Goal: Task Accomplishment & Management: Manage account settings

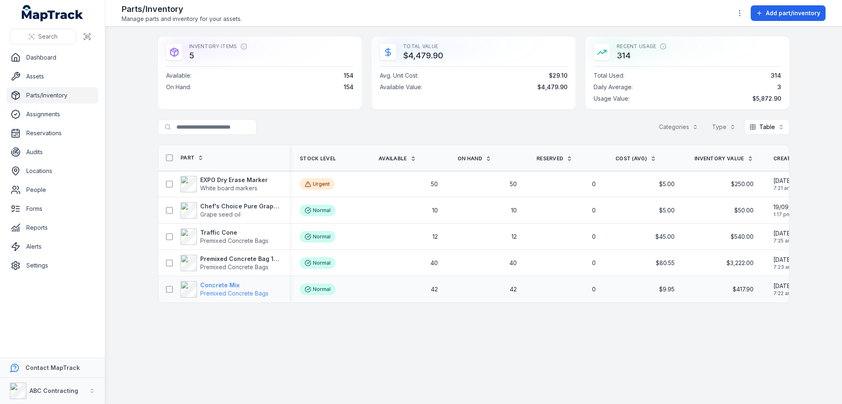
click at [229, 281] on strong "Concrete Mix" at bounding box center [234, 285] width 68 height 8
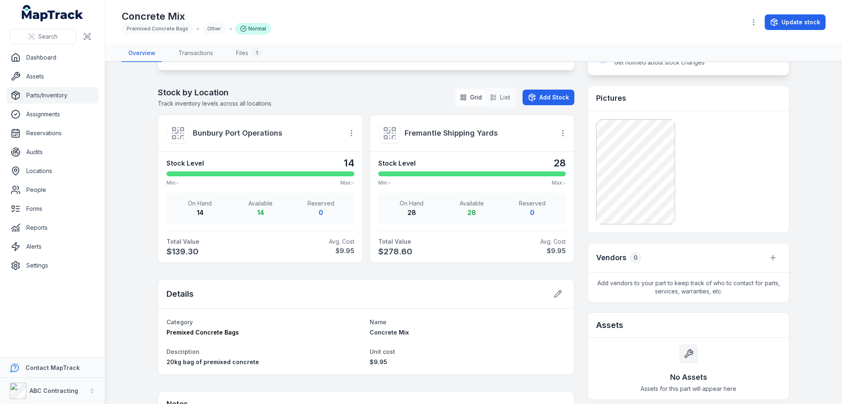
scroll to position [456, 0]
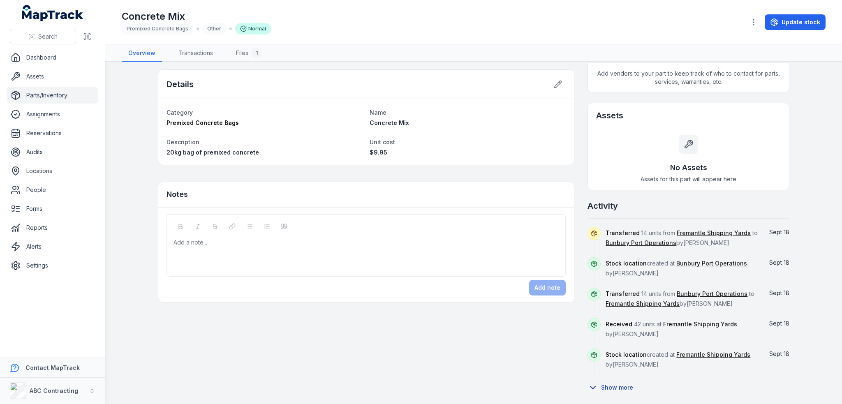
click at [623, 386] on button "Show more" at bounding box center [612, 387] width 51 height 17
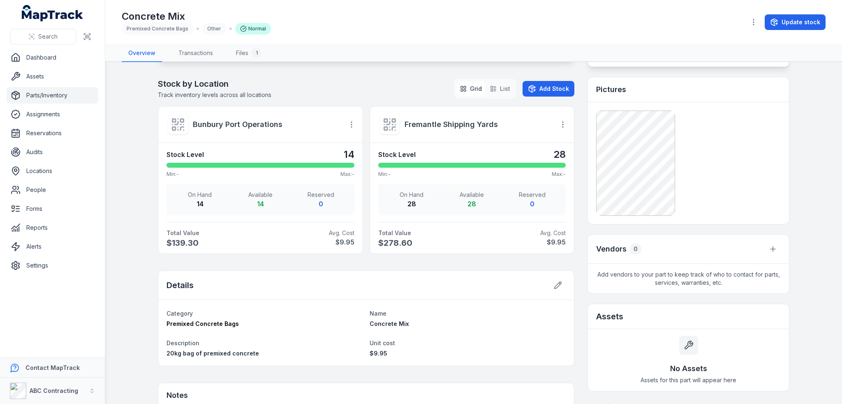
scroll to position [370, 0]
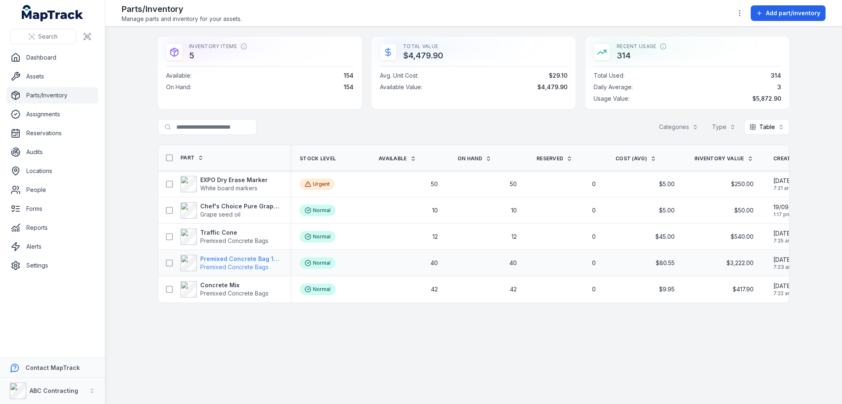
click at [236, 258] on strong "Premixed Concrete Bag 15kg" at bounding box center [240, 259] width 80 height 8
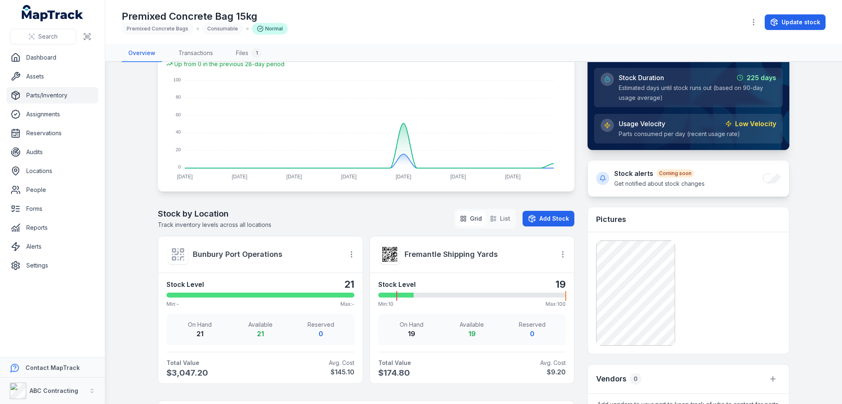
scroll to position [97, 0]
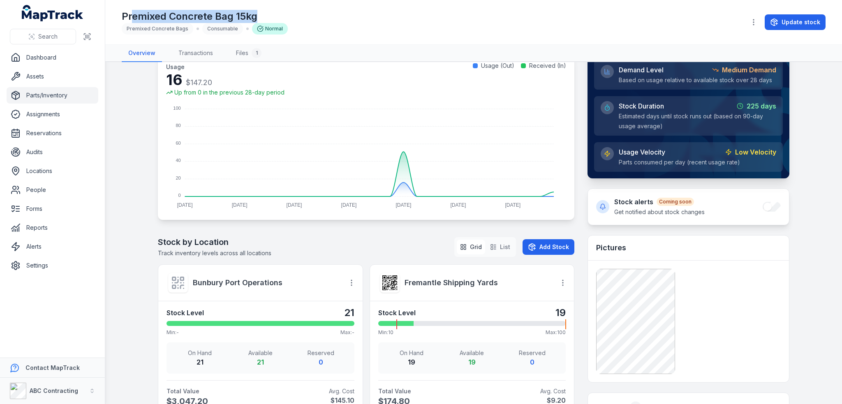
drag, startPoint x: 130, startPoint y: 17, endPoint x: 306, endPoint y: 18, distance: 175.9
click at [306, 18] on div "Premixed Concrete Bag 15kg Premixed Concrete Bags Consumable Normal" at bounding box center [430, 22] width 617 height 25
click at [145, 14] on h1 "Premixed Concrete Bag 15kg" at bounding box center [205, 16] width 166 height 13
drag, startPoint x: 124, startPoint y: 16, endPoint x: 257, endPoint y: 14, distance: 132.8
click at [257, 14] on h1 "Premixed Concrete Bag 15kg" at bounding box center [205, 16] width 166 height 13
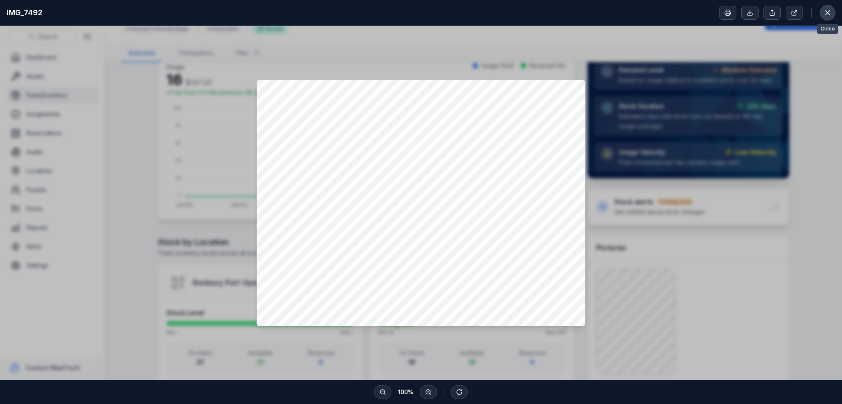
click at [824, 14] on icon at bounding box center [827, 13] width 8 height 8
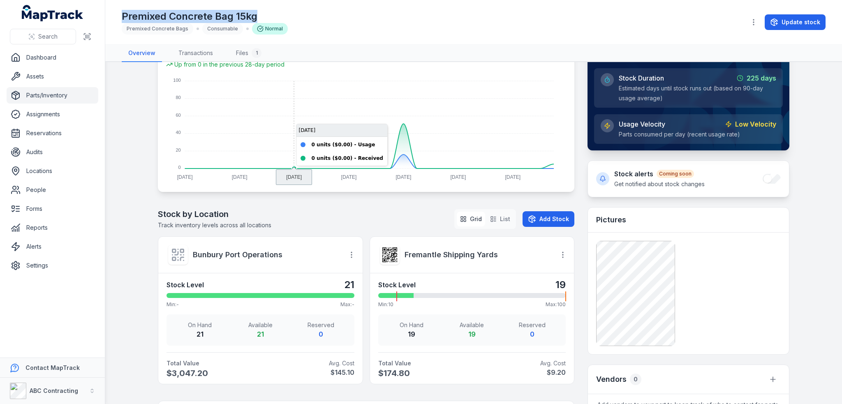
scroll to position [15, 0]
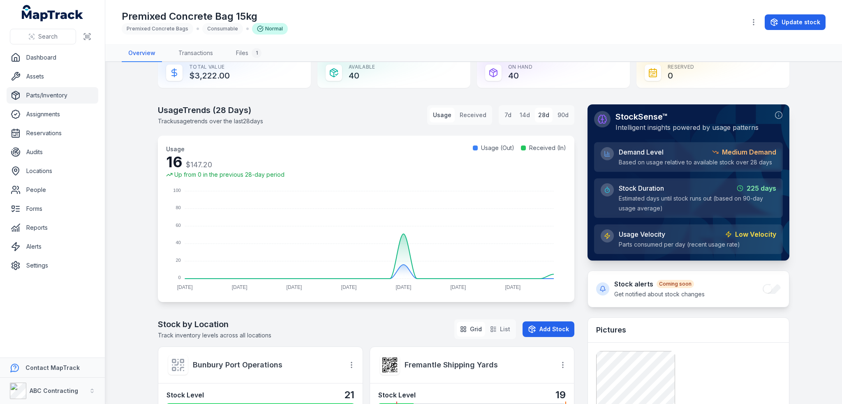
click at [345, 33] on div "Premixed Concrete Bag 15kg Premixed Concrete Bags Consumable Normal" at bounding box center [430, 22] width 617 height 25
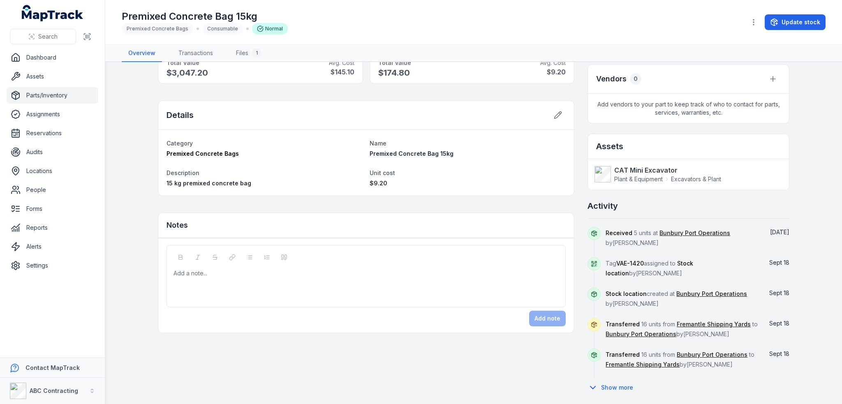
scroll to position [220, 0]
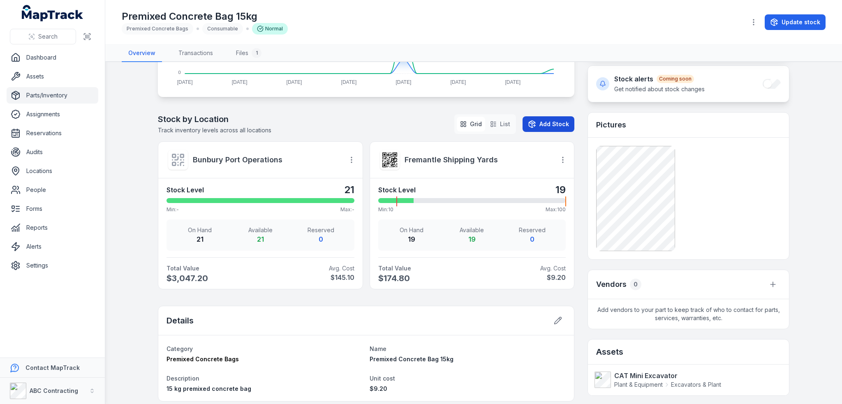
click at [552, 123] on button "Add Stock" at bounding box center [548, 124] width 52 height 16
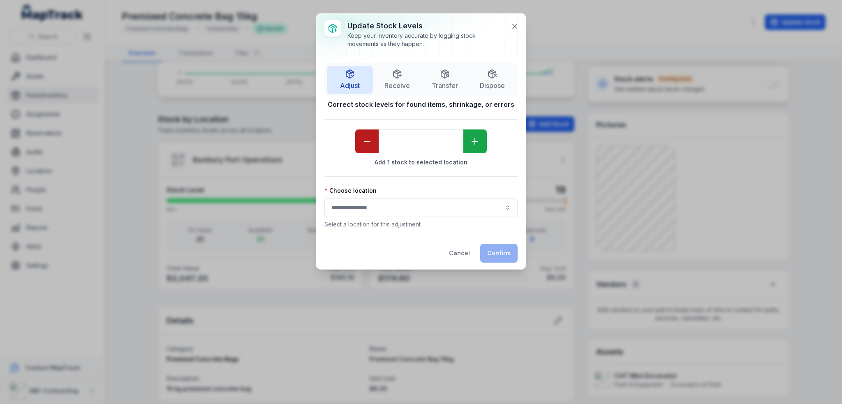
click at [365, 143] on icon "button" at bounding box center [367, 141] width 10 height 10
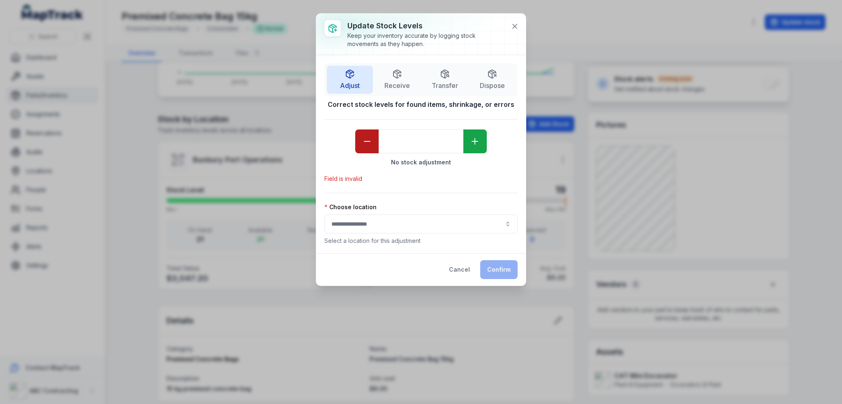
click at [365, 143] on icon "button" at bounding box center [367, 141] width 10 height 10
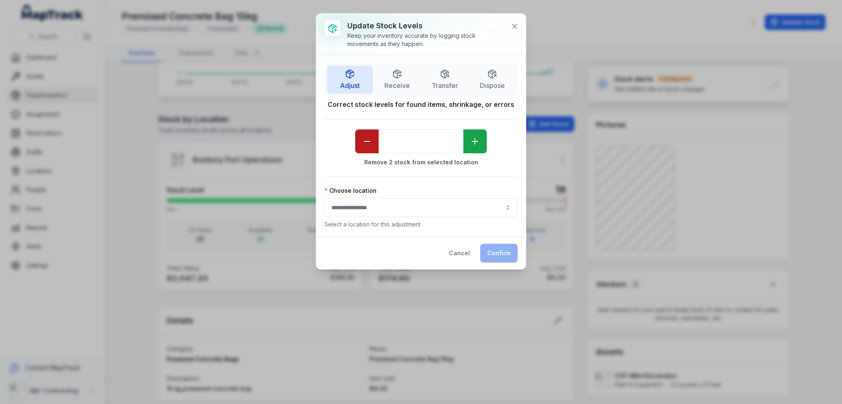
click at [365, 143] on icon "button" at bounding box center [367, 141] width 10 height 10
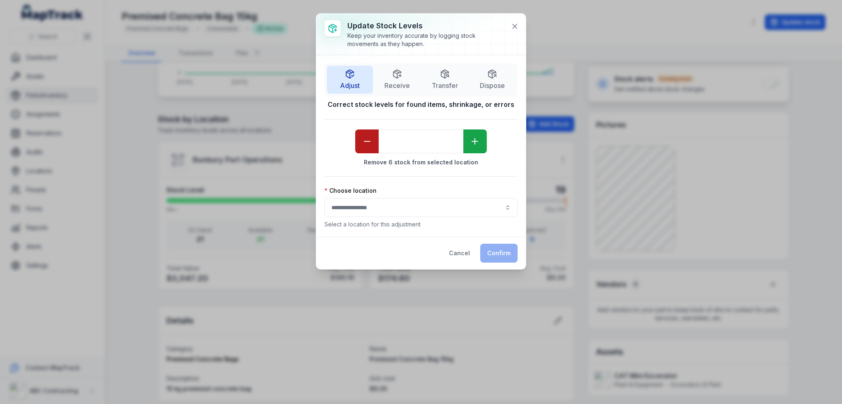
click at [366, 143] on icon "button" at bounding box center [367, 141] width 10 height 10
type input "**"
drag, startPoint x: 371, startPoint y: 164, endPoint x: 475, endPoint y: 166, distance: 104.0
click at [475, 166] on strong "Remove 8 stock from selected location" at bounding box center [420, 162] width 193 height 8
click at [516, 23] on icon at bounding box center [514, 26] width 8 height 8
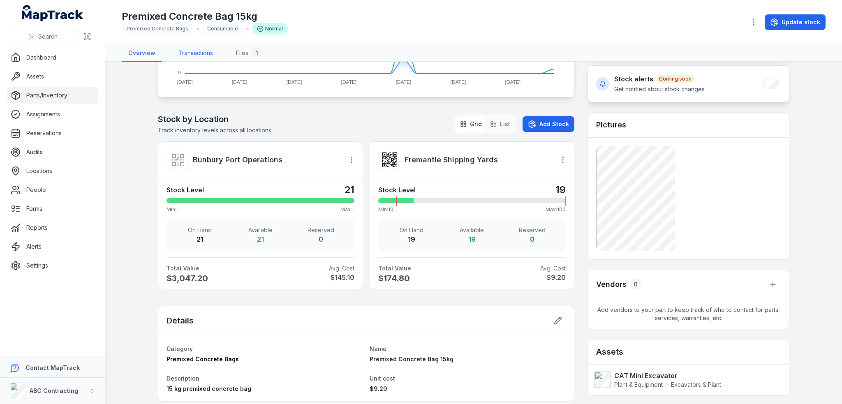
click at [201, 55] on link "Transactions" at bounding box center [196, 53] width 48 height 17
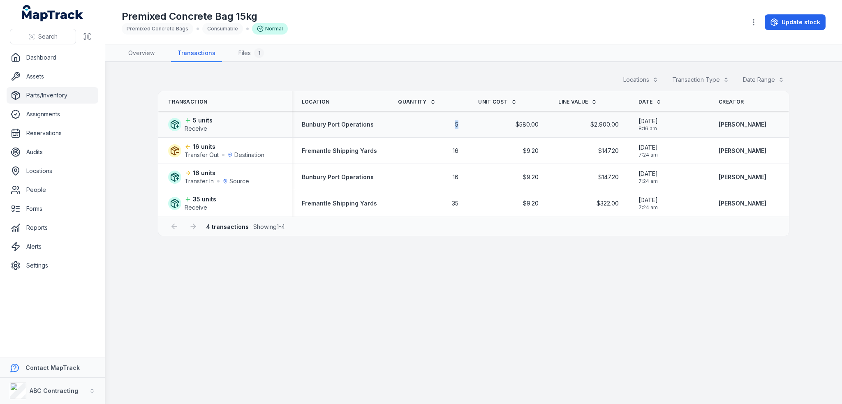
drag, startPoint x: 439, startPoint y: 120, endPoint x: 467, endPoint y: 121, distance: 28.0
click at [467, 121] on tr "5 units Receive Bunbury Port Operations 5 $580.00 $2,900.00 [DATE] 8:16 am [PER…" at bounding box center [473, 124] width 630 height 26
drag, startPoint x: 797, startPoint y: 121, endPoint x: 449, endPoint y: 179, distance: 352.9
click at [503, 134] on main "Locations Transaction Type Date Range Transaction Location Quantity Unit Cost L…" at bounding box center [473, 233] width 737 height 342
drag, startPoint x: 510, startPoint y: 370, endPoint x: 294, endPoint y: 157, distance: 302.3
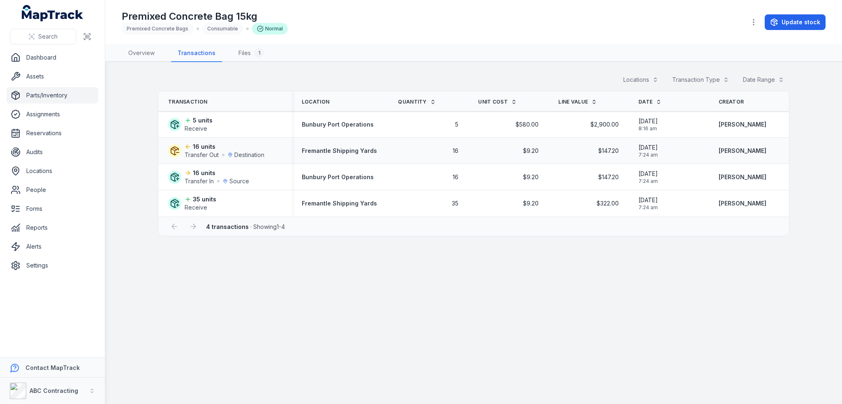
click at [498, 363] on main "Locations Transaction Type Date Range Transaction Location Quantity Unit Cost L…" at bounding box center [473, 233] width 737 height 342
click at [332, 127] on span "Bunbury Port Operations" at bounding box center [338, 124] width 72 height 7
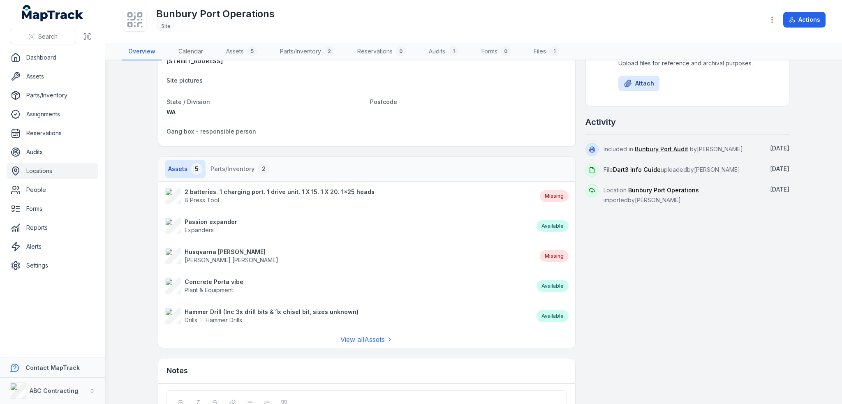
scroll to position [243, 0]
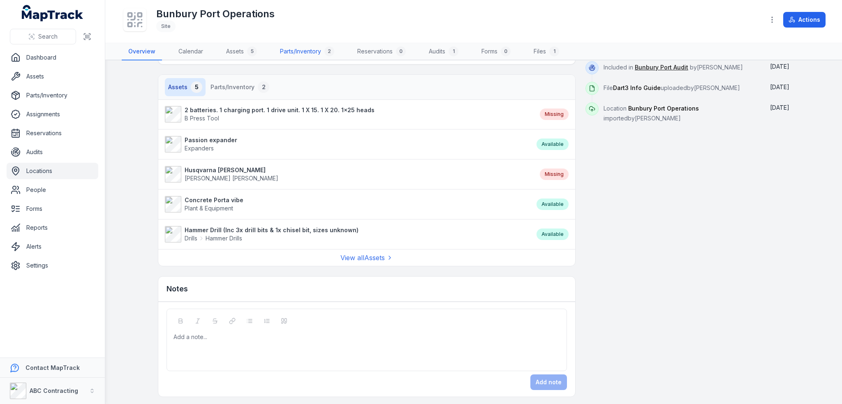
click at [318, 54] on link "Parts/Inventory 2" at bounding box center [306, 51] width 67 height 17
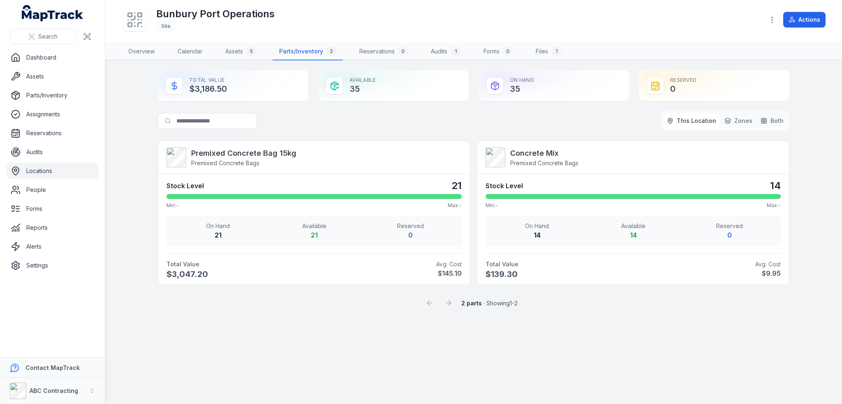
drag, startPoint x: 753, startPoint y: 269, endPoint x: 525, endPoint y: 278, distance: 228.3
click at [749, 270] on strong "$9.95" at bounding box center [708, 273] width 144 height 10
drag, startPoint x: 495, startPoint y: 266, endPoint x: 551, endPoint y: 275, distance: 57.0
click at [538, 277] on div "Total Value $139.30" at bounding box center [557, 270] width 144 height 20
click at [562, 273] on span "$139.30" at bounding box center [557, 274] width 144 height 12
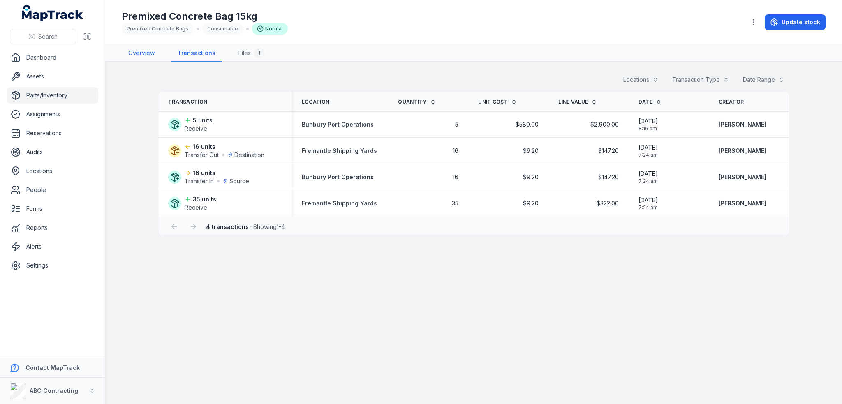
click at [156, 58] on link "Overview" at bounding box center [141, 53] width 39 height 17
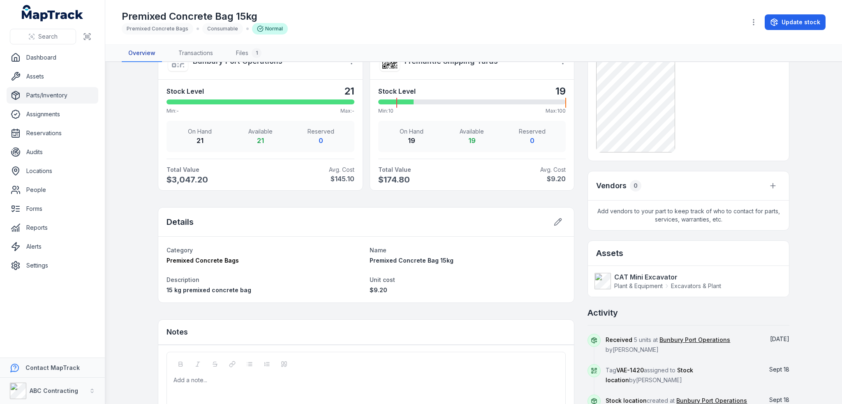
scroll to position [425, 0]
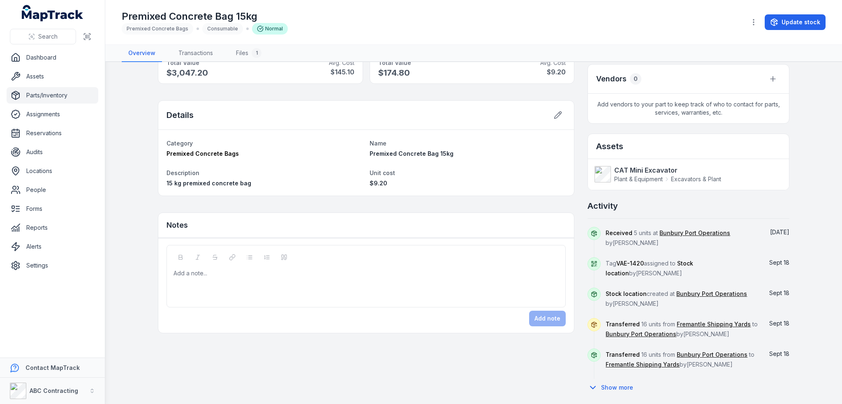
click at [261, 271] on div at bounding box center [366, 273] width 385 height 8
click at [192, 272] on div at bounding box center [366, 273] width 385 height 8
click at [219, 286] on div "Add a note..." at bounding box center [365, 285] width 385 height 33
click at [533, 323] on button "Add note" at bounding box center [547, 319] width 37 height 16
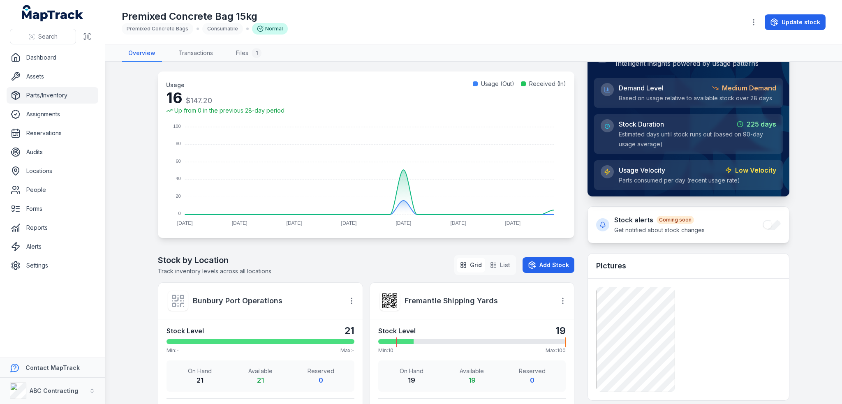
scroll to position [0, 0]
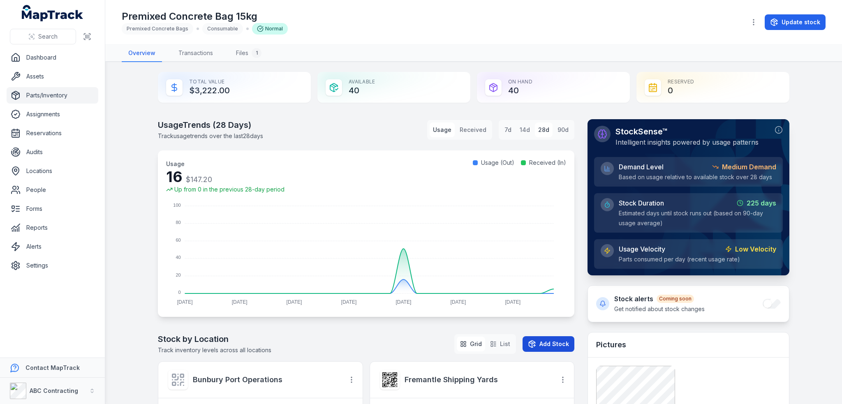
click at [546, 343] on button "Add Stock" at bounding box center [548, 344] width 52 height 16
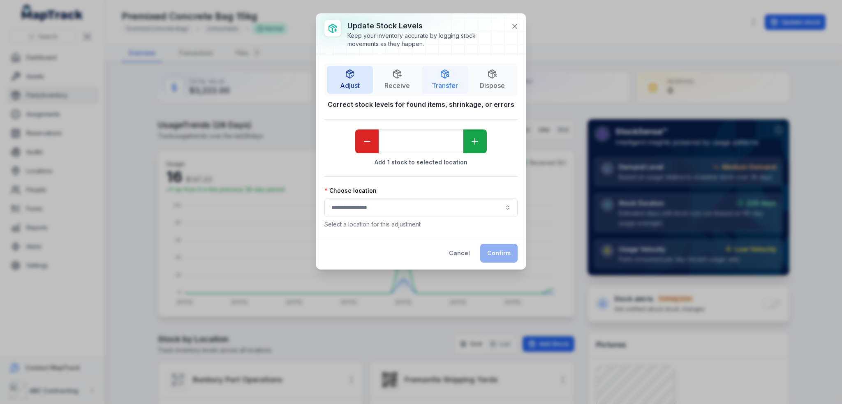
click at [443, 70] on icon "button" at bounding box center [444, 74] width 7 height 8
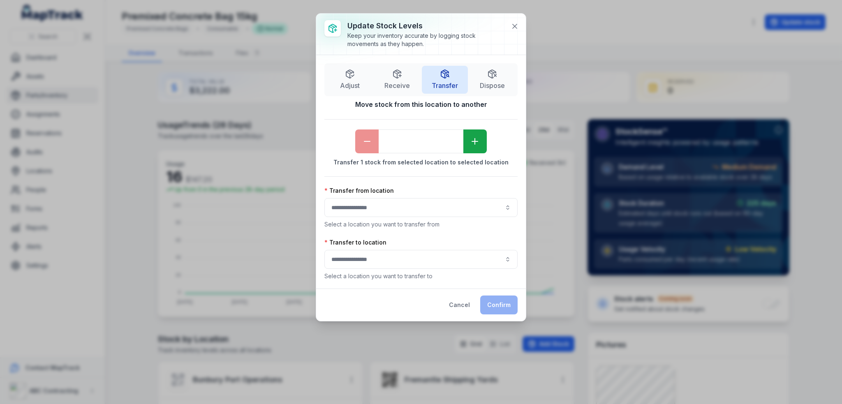
click at [462, 198] on button "button" at bounding box center [420, 207] width 193 height 19
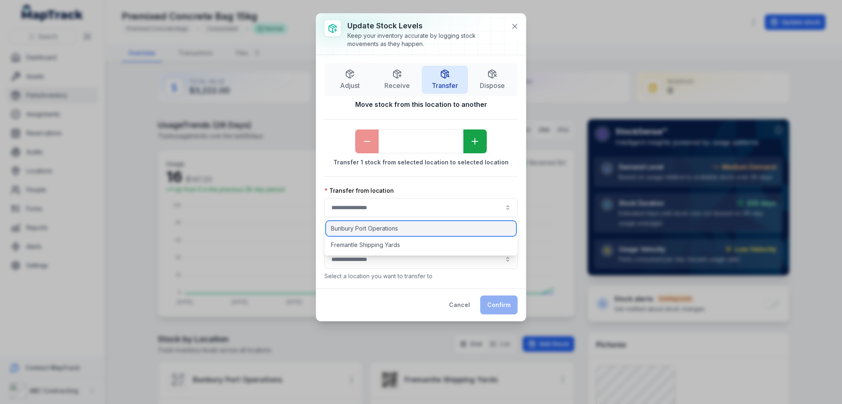
click at [353, 225] on span "Bunbury Port Operations" at bounding box center [364, 228] width 67 height 8
type input "**********"
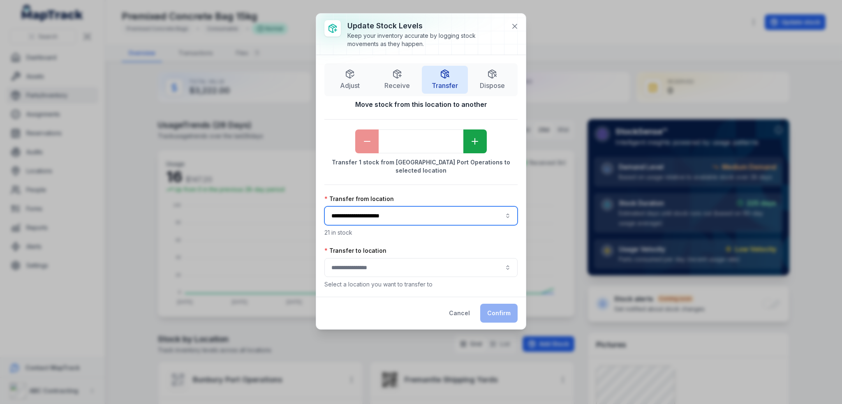
click at [366, 259] on button "button" at bounding box center [420, 267] width 193 height 19
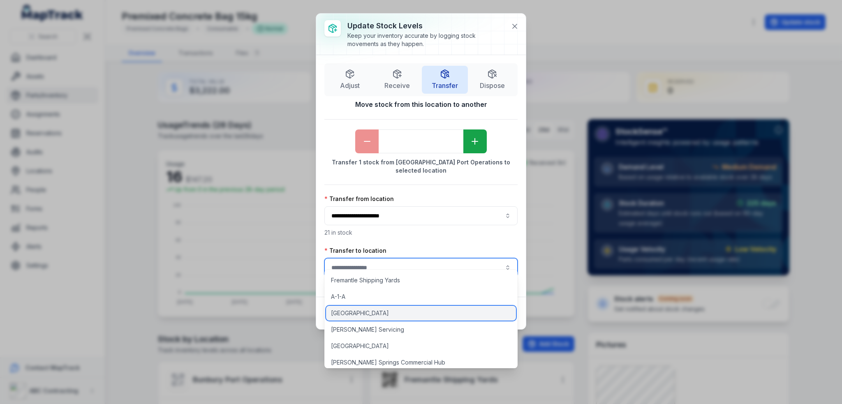
click at [358, 312] on span "[GEOGRAPHIC_DATA]" at bounding box center [360, 313] width 58 height 8
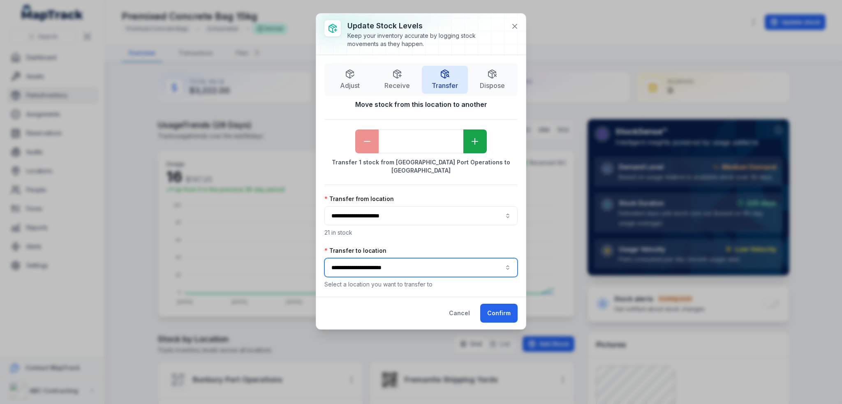
click at [380, 264] on button "**********" at bounding box center [420, 267] width 193 height 19
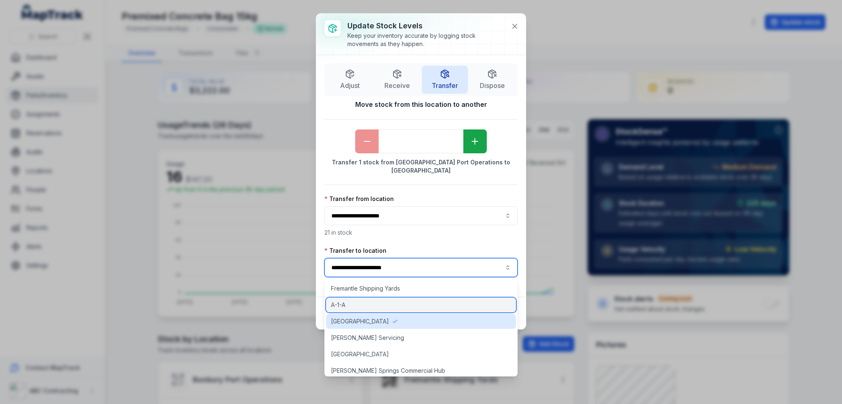
click at [352, 305] on div "A-1-A" at bounding box center [421, 305] width 190 height 15
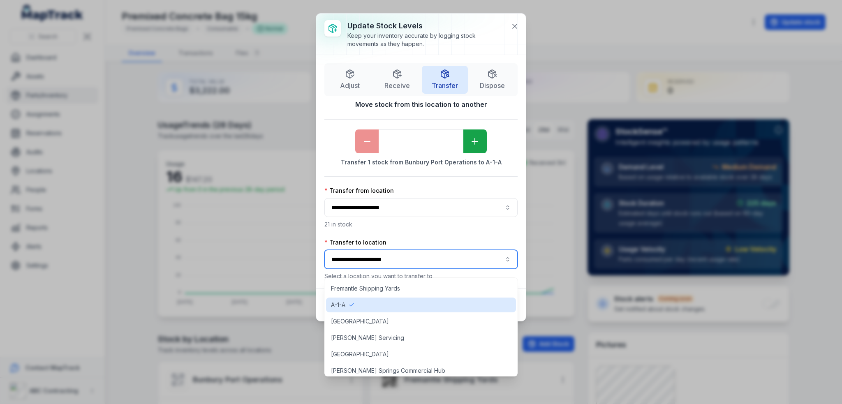
type input "*****"
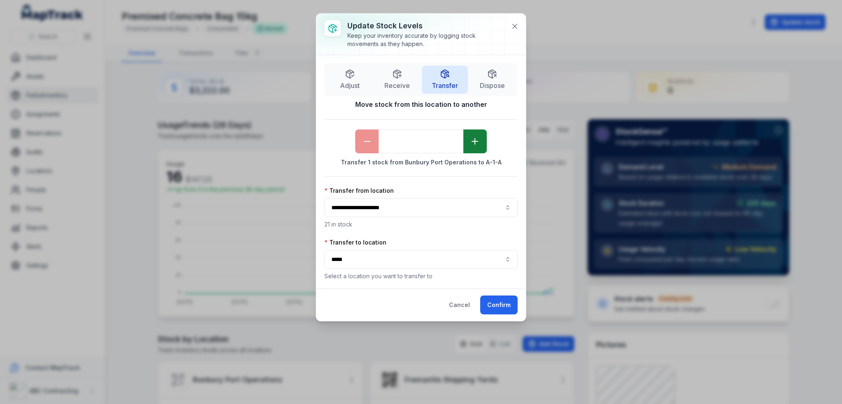
click at [470, 145] on icon "button" at bounding box center [475, 141] width 10 height 10
type input "*"
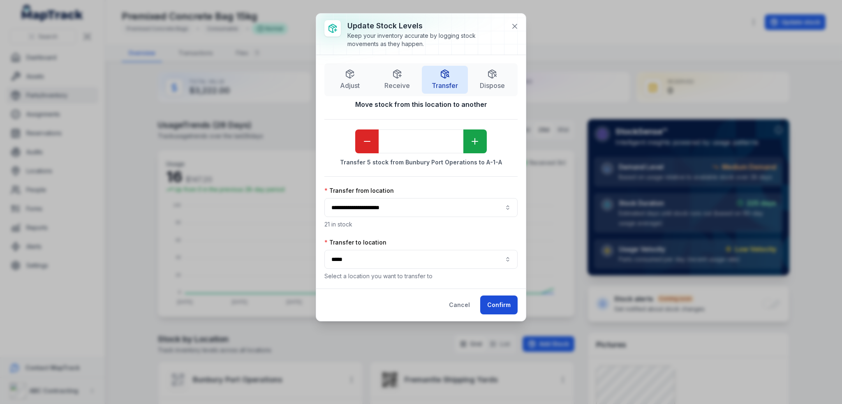
click at [486, 296] on button "Confirm" at bounding box center [498, 305] width 37 height 19
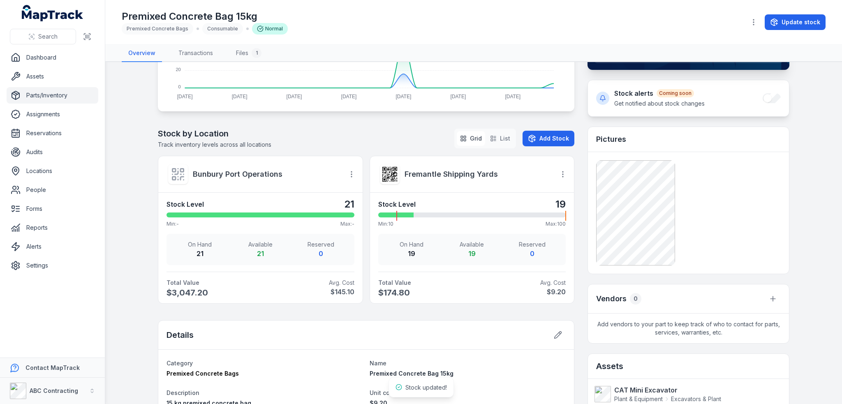
scroll to position [301, 0]
